Goal: Task Accomplishment & Management: Manage account settings

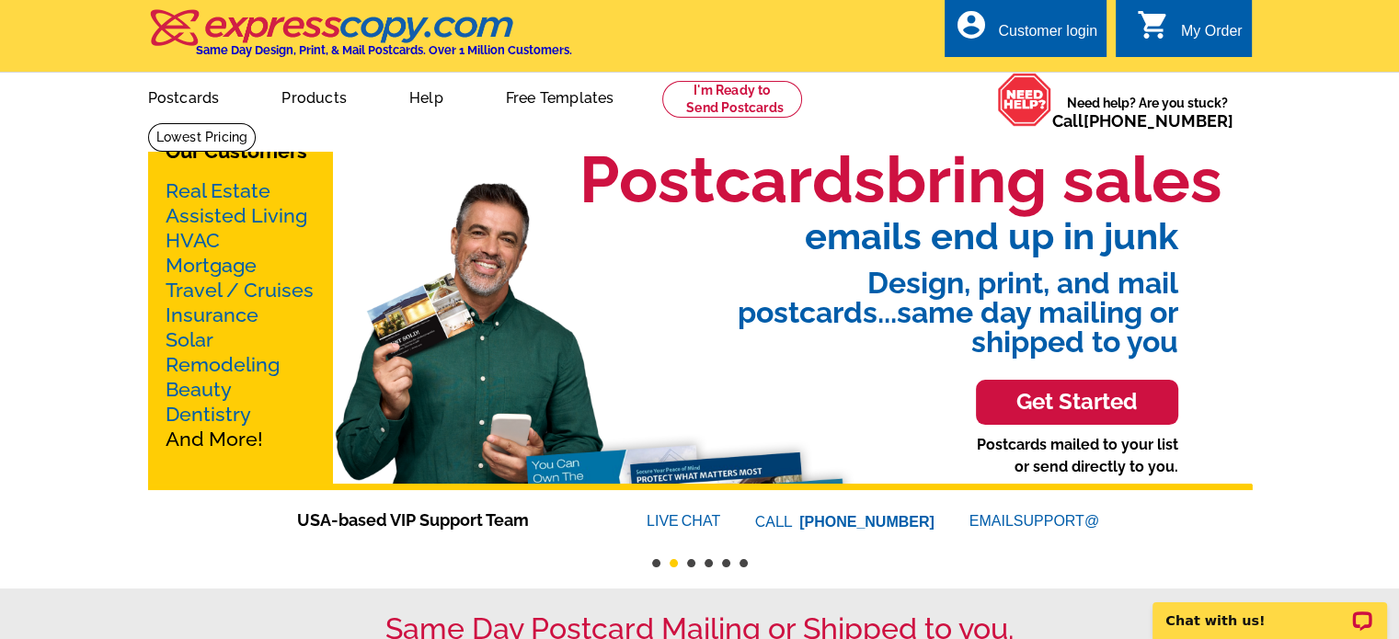
click at [1055, 38] on div "Customer login" at bounding box center [1047, 36] width 99 height 26
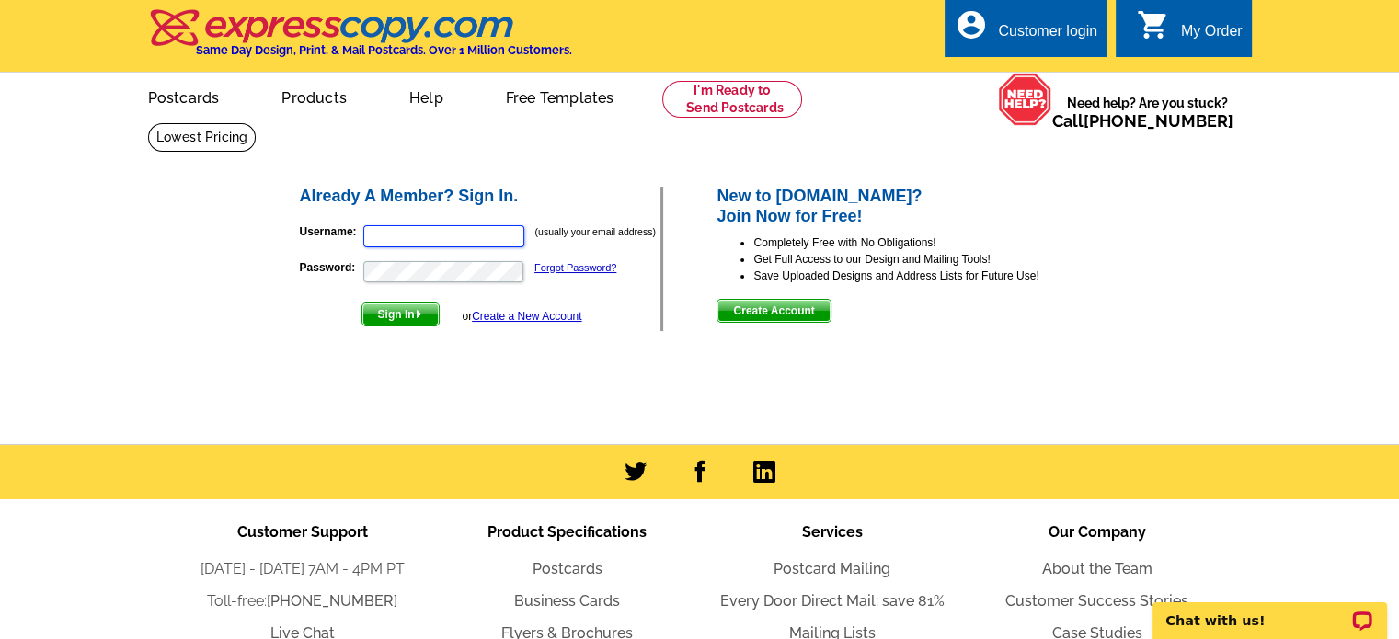
type input "katie@homesofsiouxfalls.com"
click at [421, 314] on img "submit" at bounding box center [419, 314] width 8 height 8
